Goal: Communication & Community: Share content

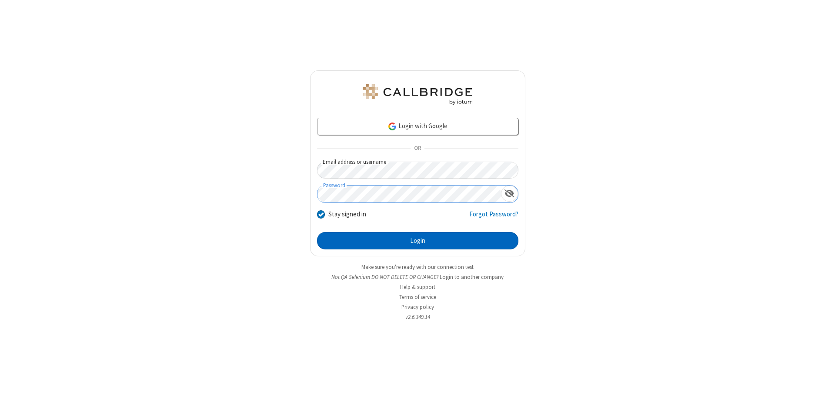
click at [418, 241] on button "Login" at bounding box center [417, 240] width 201 height 17
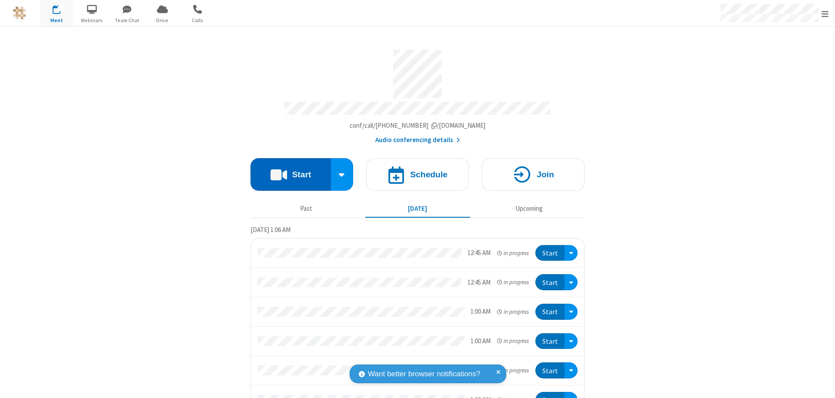
click at [287, 170] on button "Start" at bounding box center [291, 174] width 80 height 33
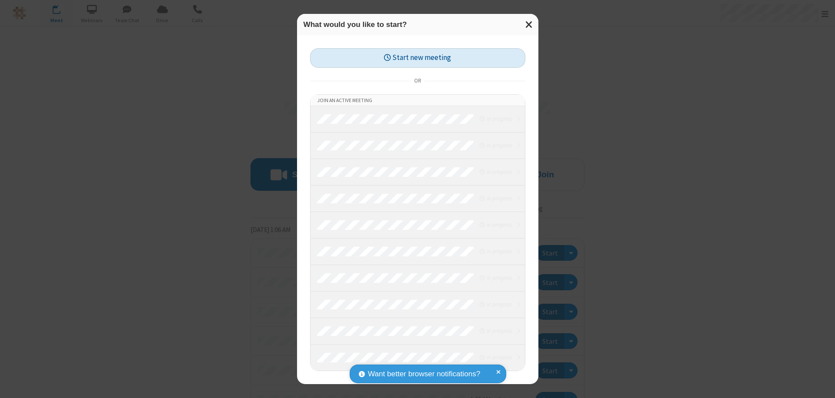
click at [418, 58] on button "Start new meeting" at bounding box center [417, 58] width 215 height 20
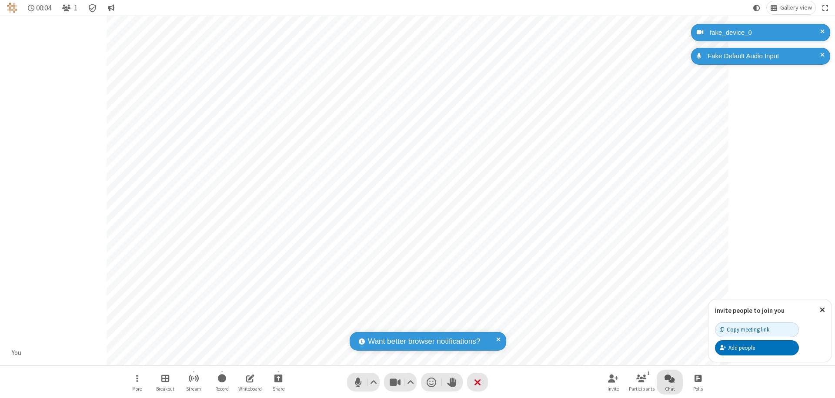
click at [670, 378] on span "Open chat" at bounding box center [670, 378] width 10 height 11
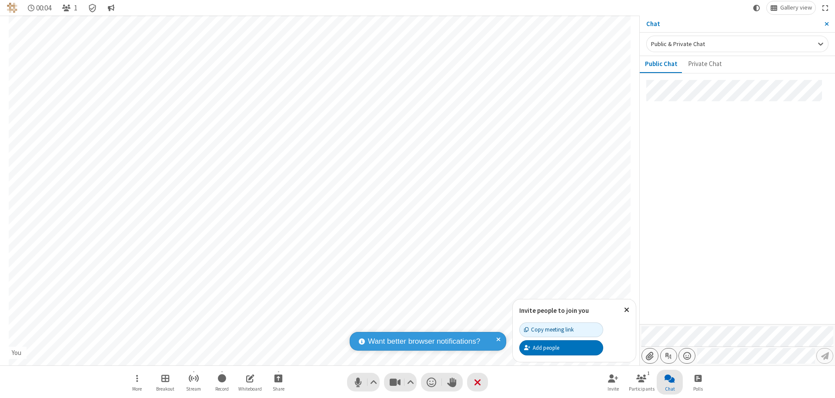
type input "C:\fakepath\doc_test.docx"
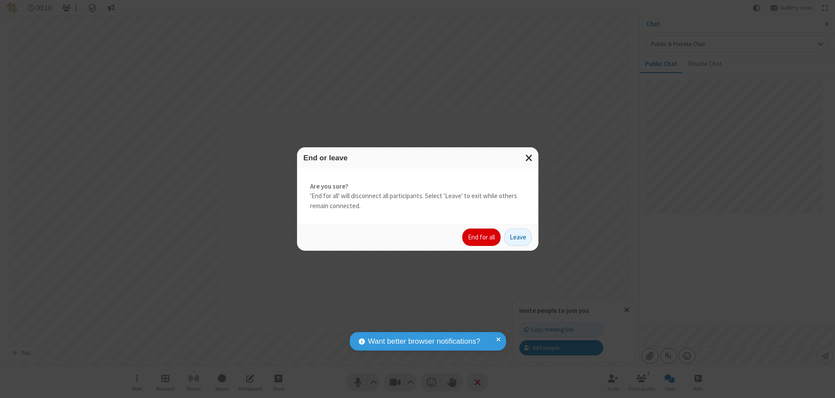
click at [482, 237] on button "End for all" at bounding box center [481, 237] width 38 height 17
